Goal: Transaction & Acquisition: Purchase product/service

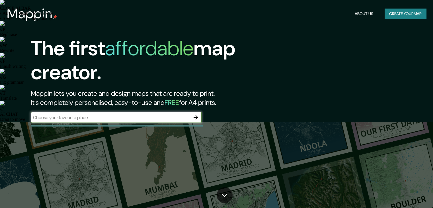
click at [104, 118] on input "text" at bounding box center [111, 117] width 160 height 7
type input "[PERSON_NAME] [GEOGRAPHIC_DATA]"
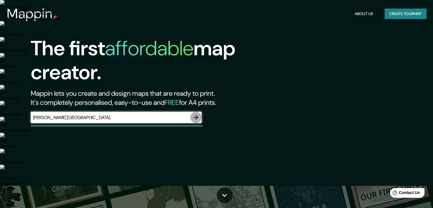
click at [197, 118] on icon "button" at bounding box center [196, 117] width 5 height 5
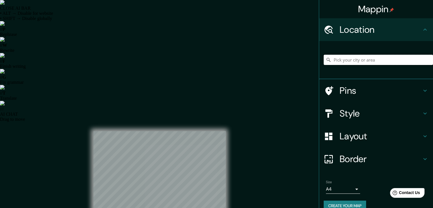
click at [357, 56] on input "Pick your city or area" at bounding box center [378, 60] width 109 height 10
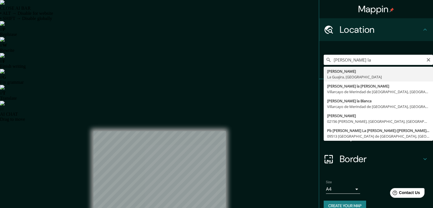
type input "[PERSON_NAME], [GEOGRAPHIC_DATA], [GEOGRAPHIC_DATA]"
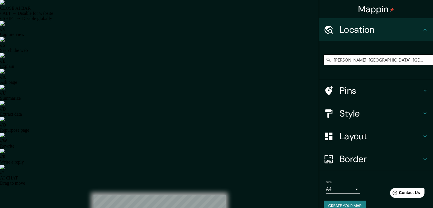
click at [399, 160] on h4 "Border" at bounding box center [381, 158] width 82 height 11
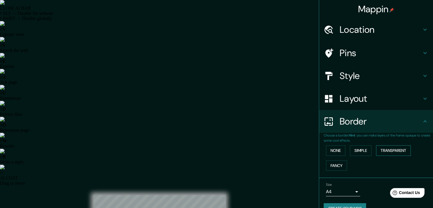
click at [393, 148] on button "Transparent" at bounding box center [393, 150] width 35 height 11
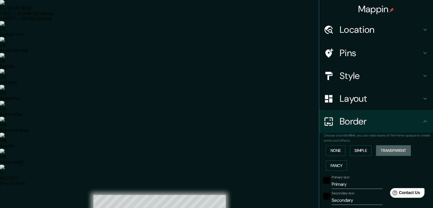
click at [391, 149] on button "Transparent" at bounding box center [393, 150] width 35 height 11
type input "223"
type input "37"
click at [326, 169] on button "Fancy" at bounding box center [336, 165] width 21 height 11
click at [329, 153] on button "None" at bounding box center [335, 150] width 19 height 11
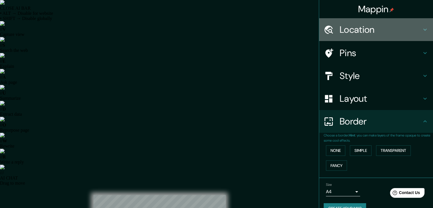
click at [367, 33] on h4 "Location" at bounding box center [381, 29] width 82 height 11
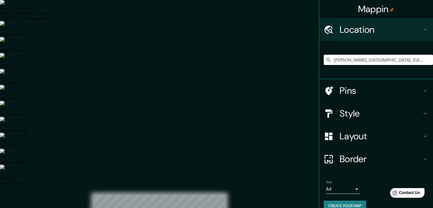
click at [359, 89] on h4 "Pins" at bounding box center [381, 90] width 82 height 11
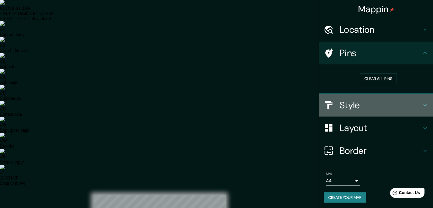
click at [360, 102] on h4 "Style" at bounding box center [381, 104] width 82 height 11
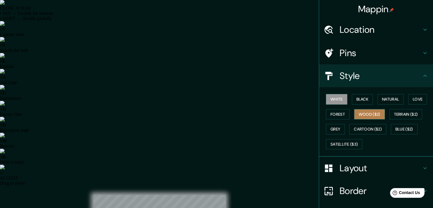
click at [369, 113] on button "Wood ($2)" at bounding box center [369, 114] width 31 height 11
click at [338, 114] on button "Forest" at bounding box center [338, 114] width 24 height 11
click at [333, 100] on button "White" at bounding box center [336, 99] width 21 height 11
click at [365, 98] on button "Black" at bounding box center [362, 99] width 21 height 11
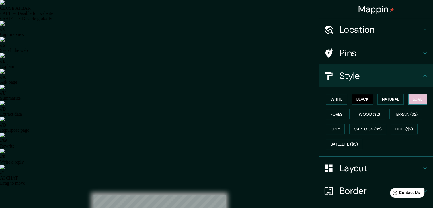
click at [410, 97] on button "Love" at bounding box center [417, 99] width 19 height 11
click at [391, 99] on button "Natural" at bounding box center [391, 99] width 26 height 11
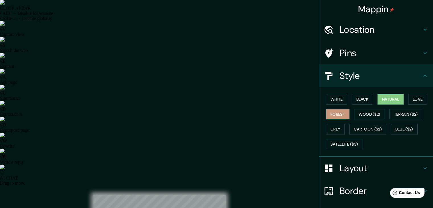
click at [332, 117] on button "Forest" at bounding box center [338, 114] width 24 height 11
click at [367, 113] on button "Wood ($2)" at bounding box center [369, 114] width 31 height 11
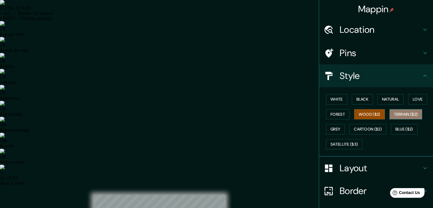
click at [399, 110] on button "Terrain ($2)" at bounding box center [406, 114] width 33 height 11
click at [330, 128] on button "Grey" at bounding box center [335, 129] width 19 height 11
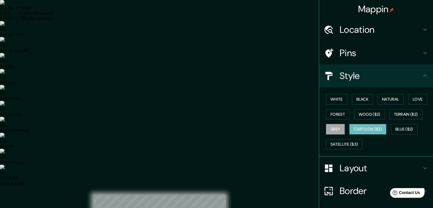
click at [363, 127] on button "Cartoon ($2)" at bounding box center [367, 129] width 37 height 11
click at [406, 129] on button "Blue ($2)" at bounding box center [404, 129] width 27 height 11
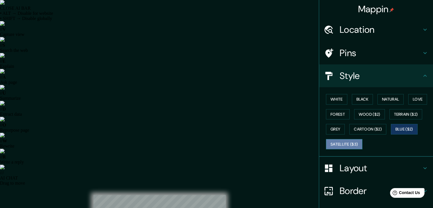
click at [348, 144] on button "Satellite ($3)" at bounding box center [344, 144] width 36 height 11
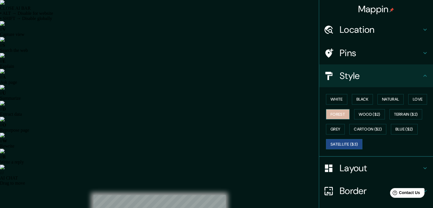
click at [336, 117] on button "Forest" at bounding box center [338, 114] width 24 height 11
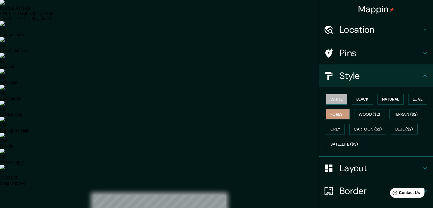
click at [338, 102] on button "White" at bounding box center [336, 99] width 21 height 11
click at [358, 101] on button "Black" at bounding box center [362, 99] width 21 height 11
click at [332, 97] on button "White" at bounding box center [336, 99] width 21 height 11
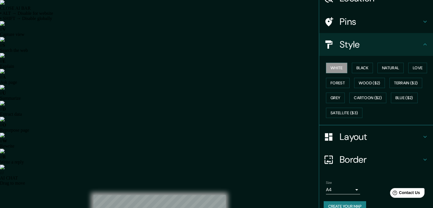
scroll to position [41, 0]
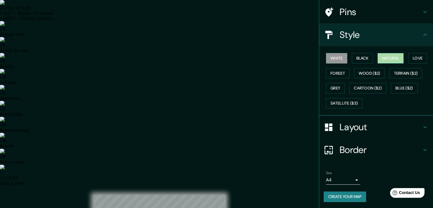
click at [393, 57] on button "Natural" at bounding box center [391, 58] width 26 height 11
click at [338, 60] on button "White" at bounding box center [336, 58] width 21 height 11
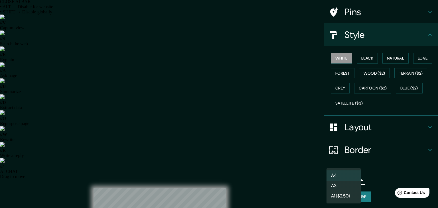
click at [379, 178] on div at bounding box center [219, 104] width 438 height 208
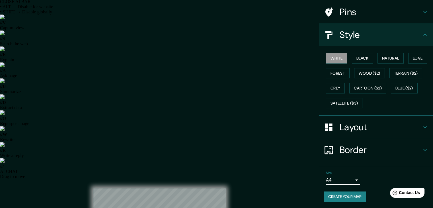
click at [352, 195] on button "Create your map" at bounding box center [345, 196] width 42 height 11
click at [356, 70] on button "Wood ($2)" at bounding box center [369, 73] width 31 height 11
click at [371, 126] on h4 "Layout" at bounding box center [381, 126] width 82 height 11
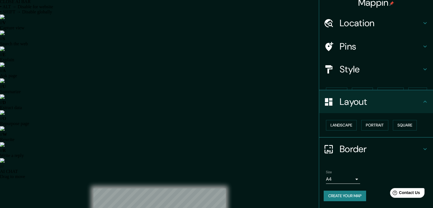
scroll to position [0, 0]
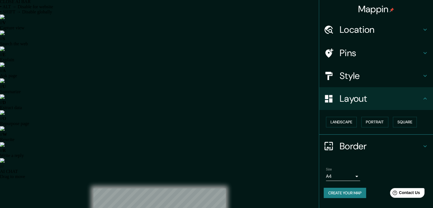
click at [390, 99] on h4 "Layout" at bounding box center [381, 98] width 82 height 11
click at [387, 80] on h4 "Style" at bounding box center [381, 75] width 82 height 11
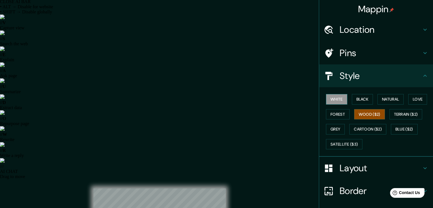
click at [333, 98] on button "White" at bounding box center [336, 99] width 21 height 11
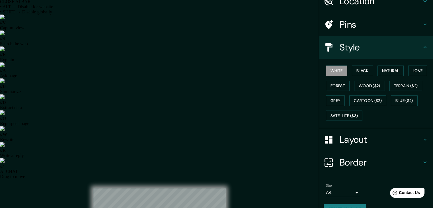
click at [370, 134] on h4 "Layout" at bounding box center [381, 139] width 82 height 11
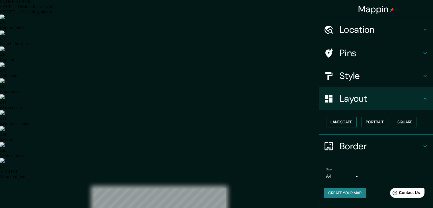
click at [338, 120] on button "Landscape" at bounding box center [341, 122] width 31 height 11
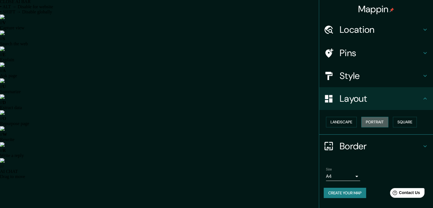
click at [374, 122] on button "Portrait" at bounding box center [374, 122] width 27 height 11
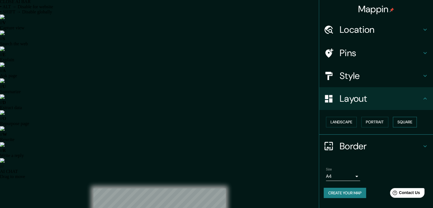
click at [410, 122] on button "Square" at bounding box center [405, 122] width 24 height 11
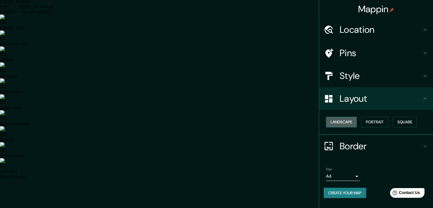
click at [343, 122] on button "Landscape" at bounding box center [341, 122] width 31 height 11
click at [374, 121] on button "Portrait" at bounding box center [374, 122] width 27 height 11
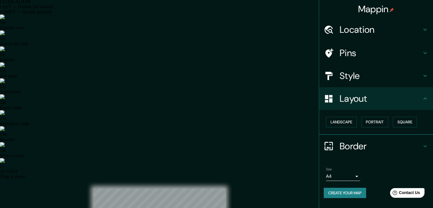
click at [349, 193] on button "Create your map" at bounding box center [345, 193] width 42 height 11
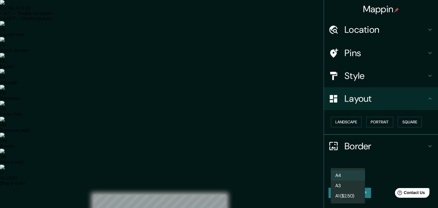
click at [354, 184] on li "A3" at bounding box center [347, 186] width 34 height 10
click at [348, 176] on li "A4" at bounding box center [347, 175] width 34 height 10
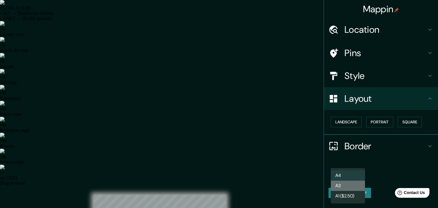
click at [351, 185] on li "A3" at bounding box center [347, 186] width 34 height 10
type input "a4"
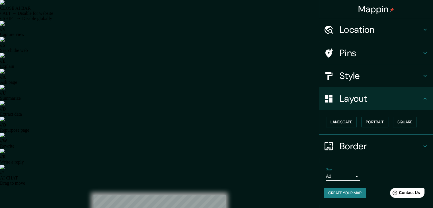
click at [351, 192] on button "Create your map" at bounding box center [345, 193] width 42 height 11
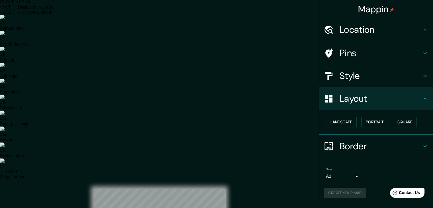
scroll to position [7, 0]
click at [353, 194] on button "Create your map" at bounding box center [345, 193] width 42 height 11
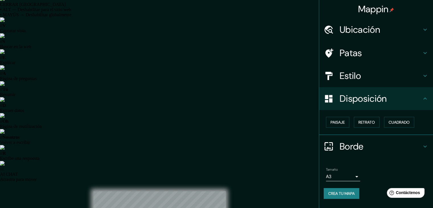
scroll to position [0, 0]
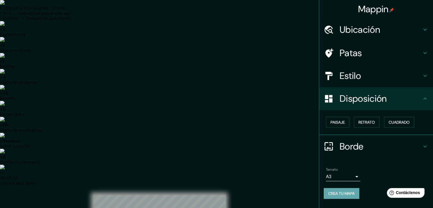
click at [343, 194] on font "Crea tu mapa" at bounding box center [341, 193] width 26 height 5
click at [355, 191] on font "Crea tu mapa" at bounding box center [341, 193] width 26 height 5
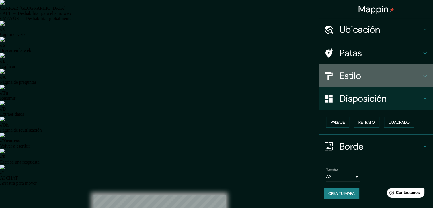
click at [363, 80] on h4 "Estilo" at bounding box center [381, 75] width 82 height 11
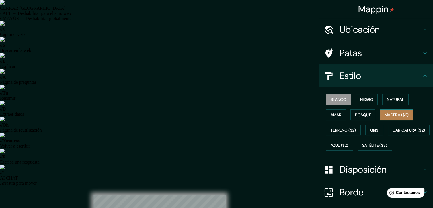
click at [389, 112] on font "Madera ($2)" at bounding box center [397, 114] width 24 height 5
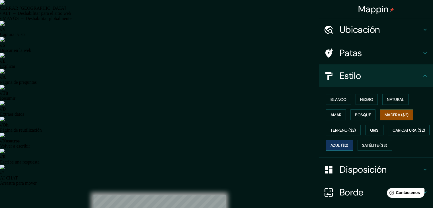
click at [353, 140] on button "Azul ($2)" at bounding box center [339, 145] width 27 height 11
click at [395, 110] on button "Madera ($2)" at bounding box center [396, 114] width 33 height 11
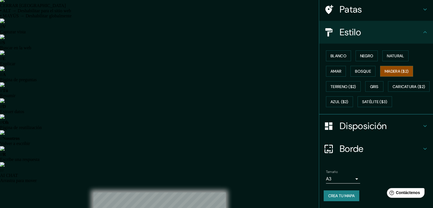
scroll to position [7, 0]
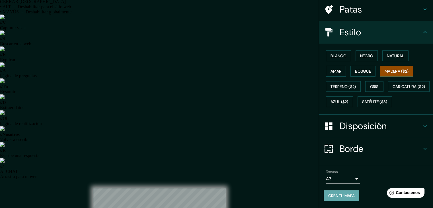
click at [333, 196] on font "Crea tu mapa" at bounding box center [341, 195] width 26 height 5
click at [345, 194] on font "Crea tu mapa" at bounding box center [341, 195] width 26 height 5
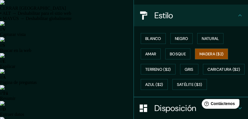
drag, startPoint x: 347, startPoint y: 0, endPoint x: 97, endPoint y: 2, distance: 249.2
drag, startPoint x: 66, startPoint y: 65, endPoint x: 46, endPoint y: 64, distance: 20.2
click at [133, 69] on div "Mappin Ubicación [PERSON_NAME], [GEOGRAPHIC_DATA], [GEOGRAPHIC_DATA] Patas Esti…" at bounding box center [190, 59] width 114 height 119
